Goal: Task Accomplishment & Management: Use online tool/utility

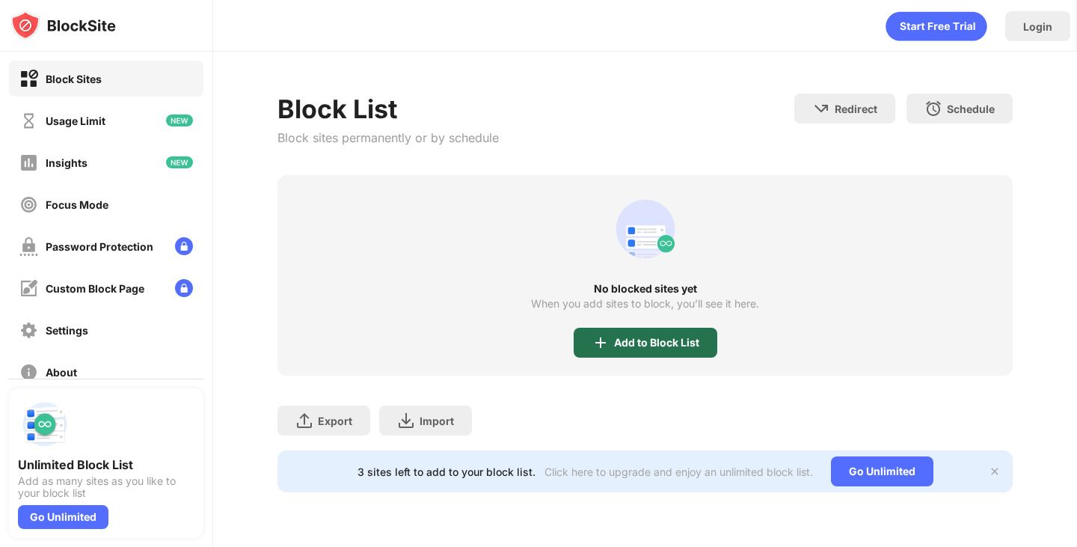
click at [624, 341] on div "Add to Block List" at bounding box center [656, 342] width 85 height 12
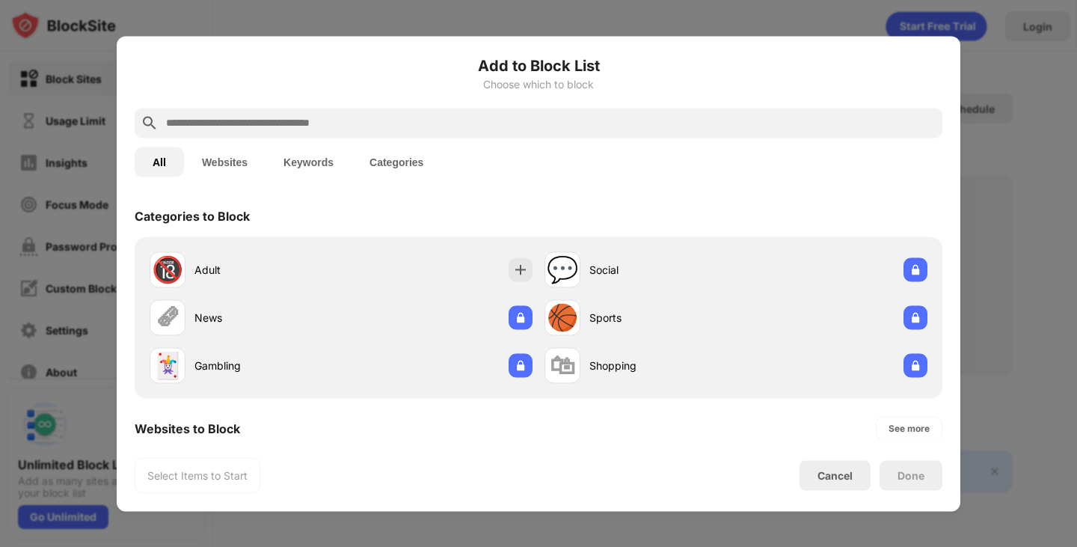
click at [229, 153] on button "Websites" at bounding box center [225, 162] width 82 height 30
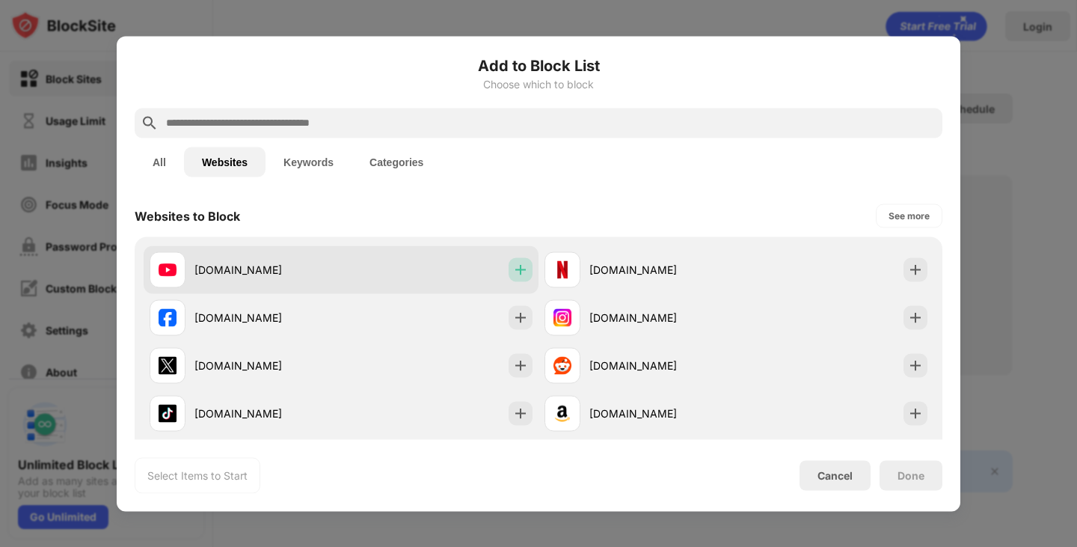
click at [508, 266] on div at bounding box center [520, 269] width 24 height 24
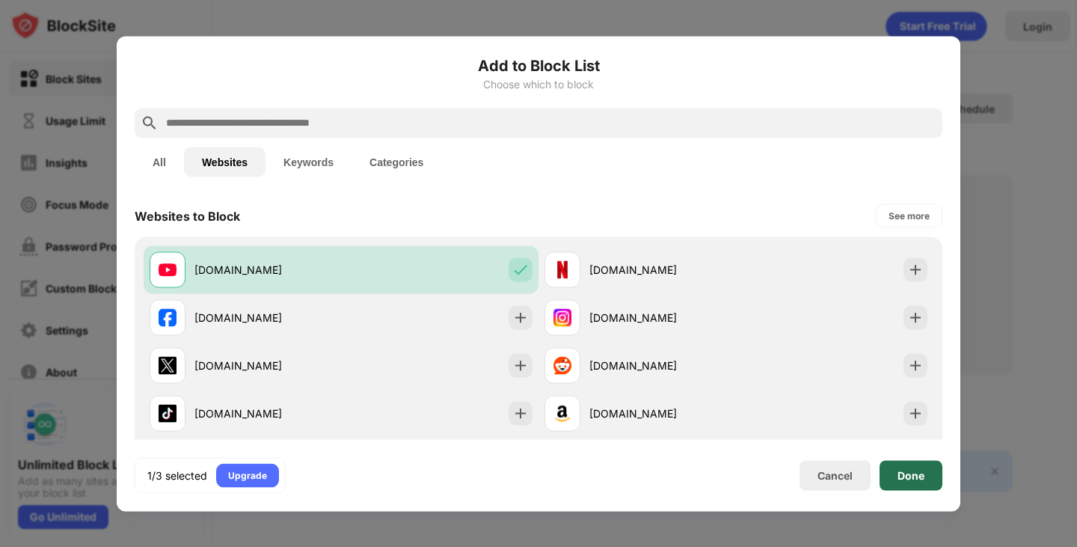
click at [912, 484] on div "Done" at bounding box center [910, 475] width 63 height 30
